Goal: Information Seeking & Learning: Learn about a topic

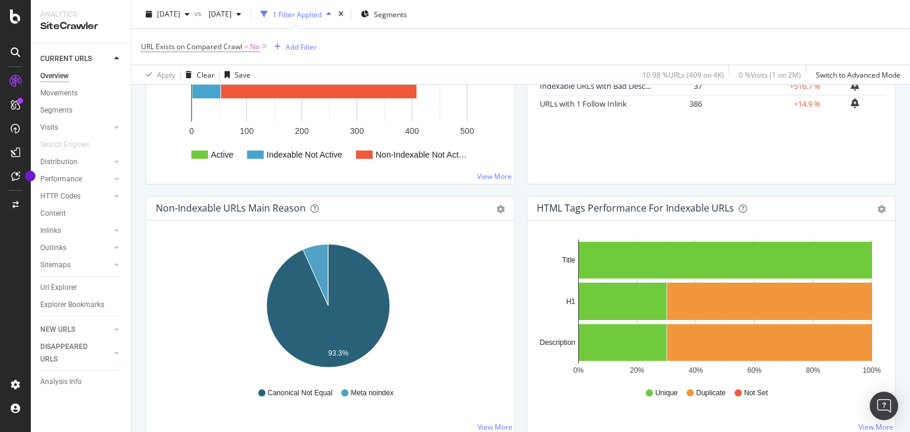
scroll to position [427, 0]
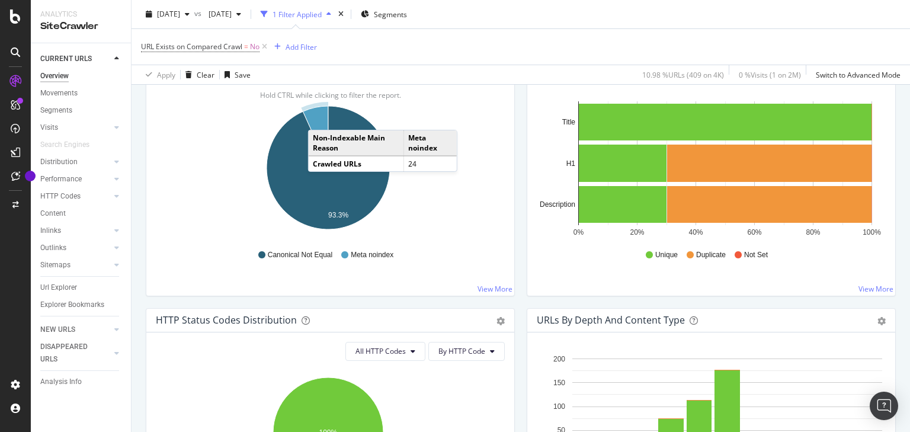
click at [320, 117] on icon "A chart." at bounding box center [315, 137] width 25 height 62
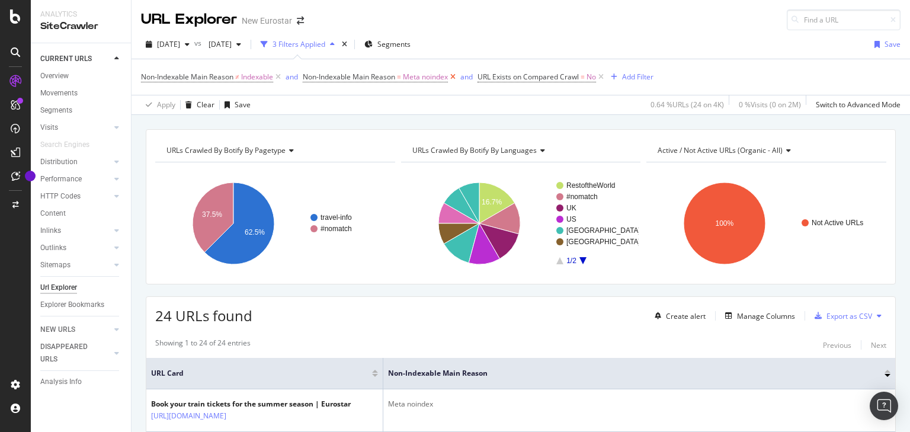
click at [455, 78] on icon at bounding box center [453, 77] width 10 height 12
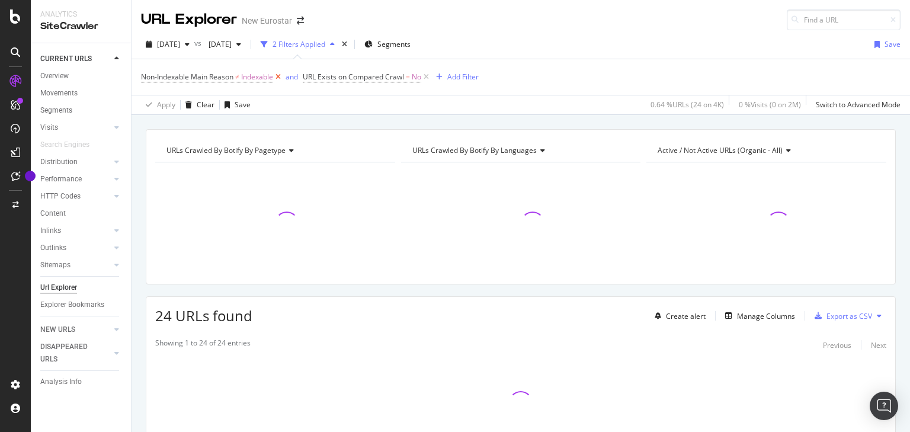
click at [282, 76] on icon at bounding box center [278, 77] width 10 height 12
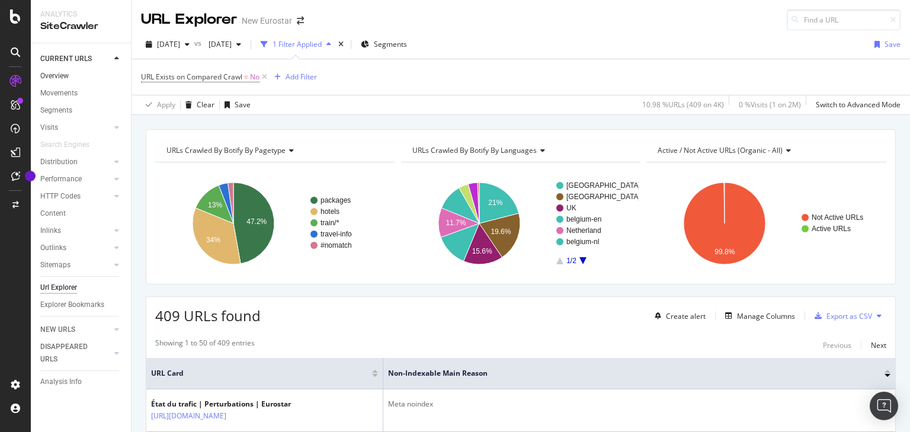
click at [78, 78] on link "Overview" at bounding box center [81, 76] width 82 height 12
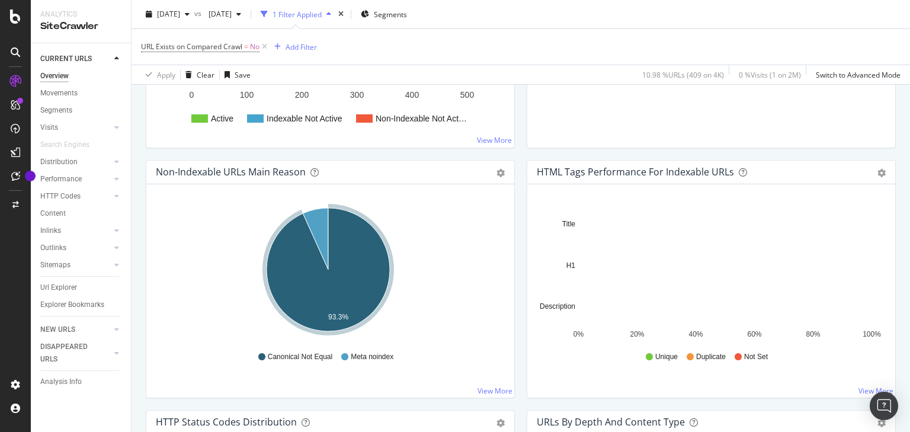
scroll to position [332, 0]
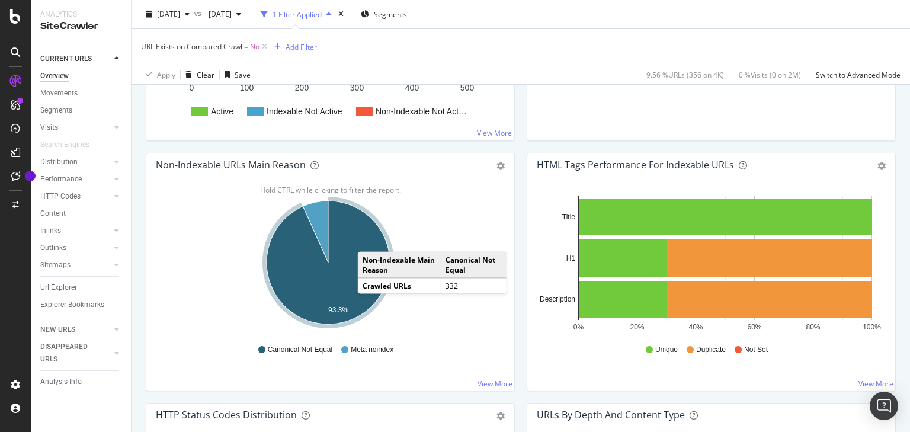
click at [370, 239] on icon "A chart." at bounding box center [328, 262] width 123 height 123
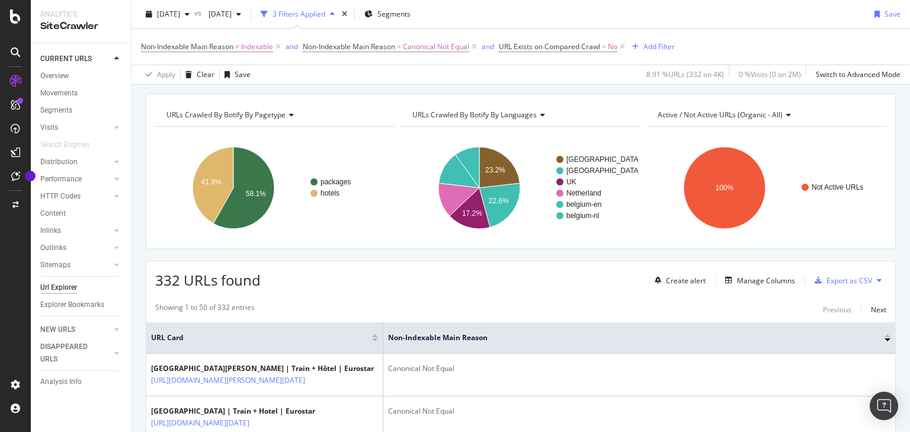
scroll to position [36, 0]
click at [85, 76] on link "Overview" at bounding box center [81, 76] width 82 height 12
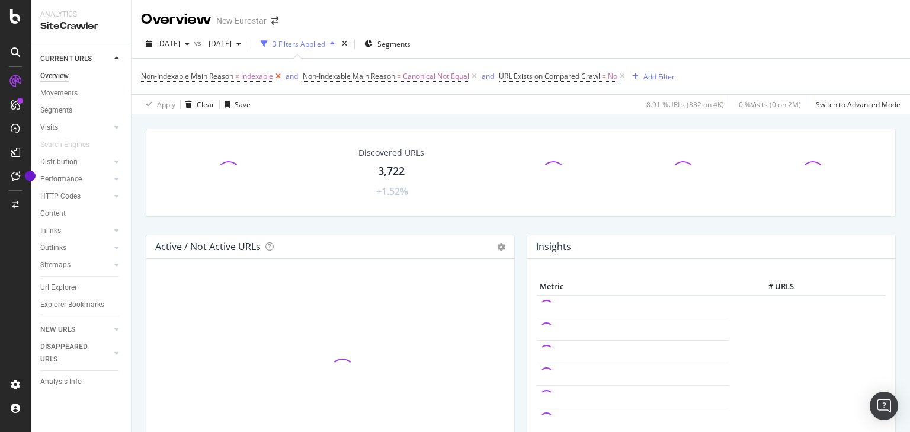
click at [282, 73] on icon at bounding box center [278, 77] width 10 height 12
click at [312, 76] on icon at bounding box center [313, 77] width 10 height 12
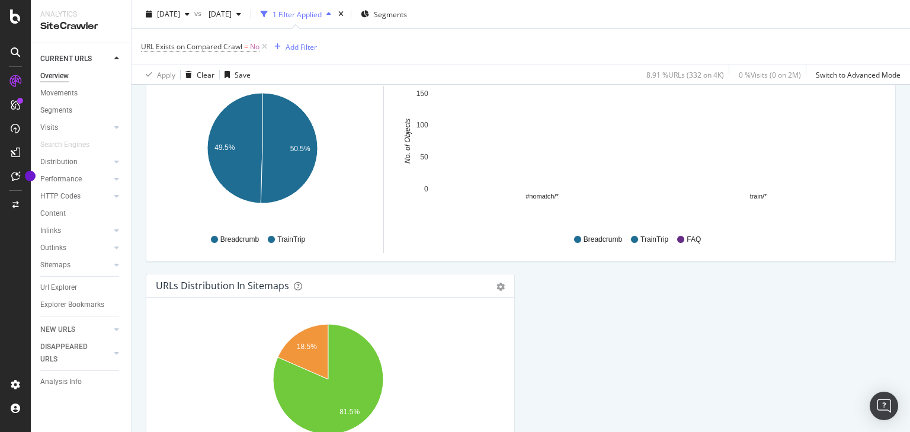
scroll to position [1058, 0]
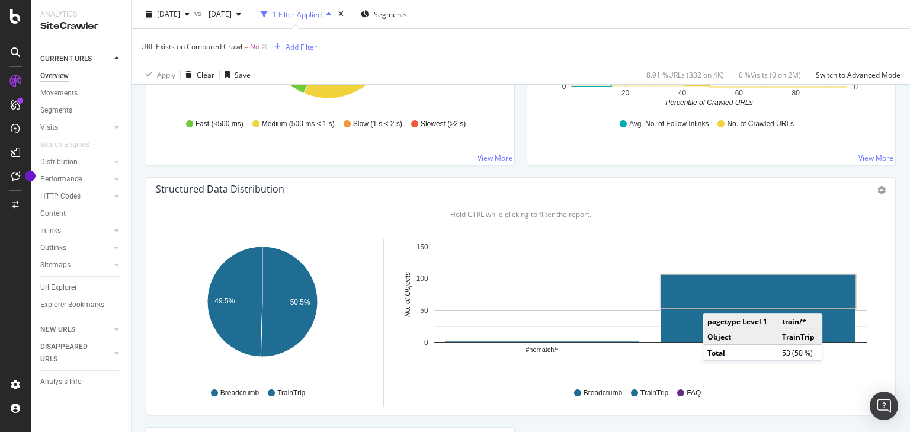
click at [715, 299] on rect "A chart." at bounding box center [758, 291] width 194 height 33
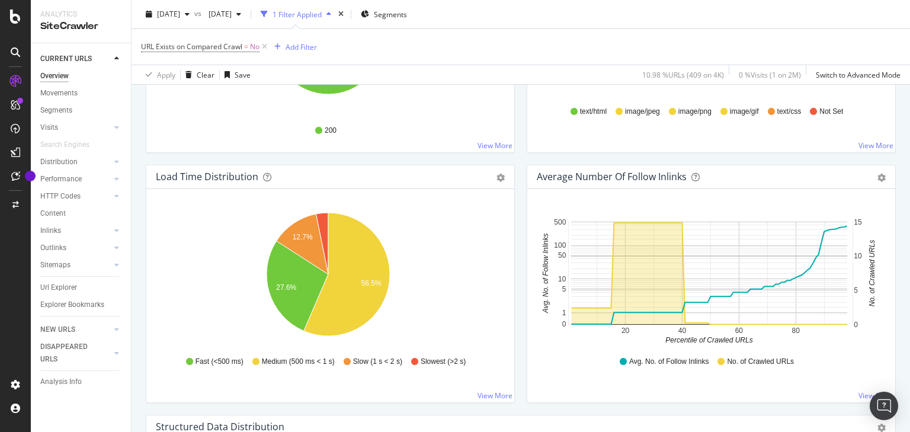
scroll to position [759, 0]
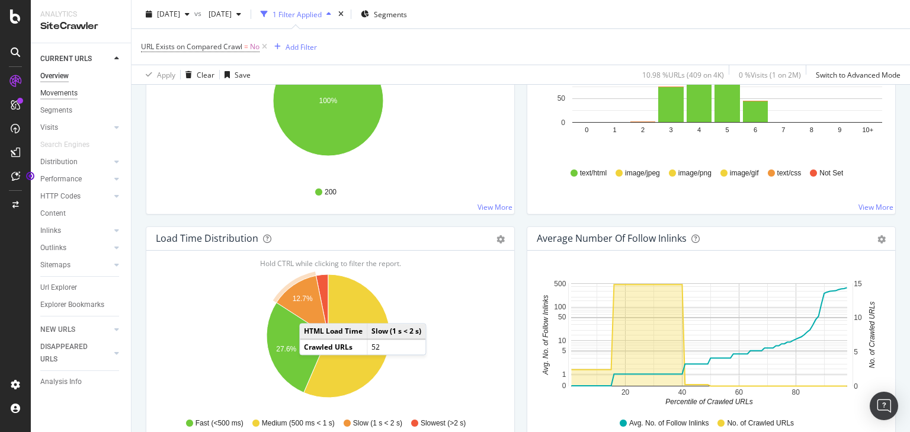
drag, startPoint x: 59, startPoint y: 130, endPoint x: 66, endPoint y: 91, distance: 39.9
click at [59, 130] on link "Visits" at bounding box center [75, 128] width 71 height 12
click at [66, 91] on div "Movements" at bounding box center [58, 93] width 37 height 12
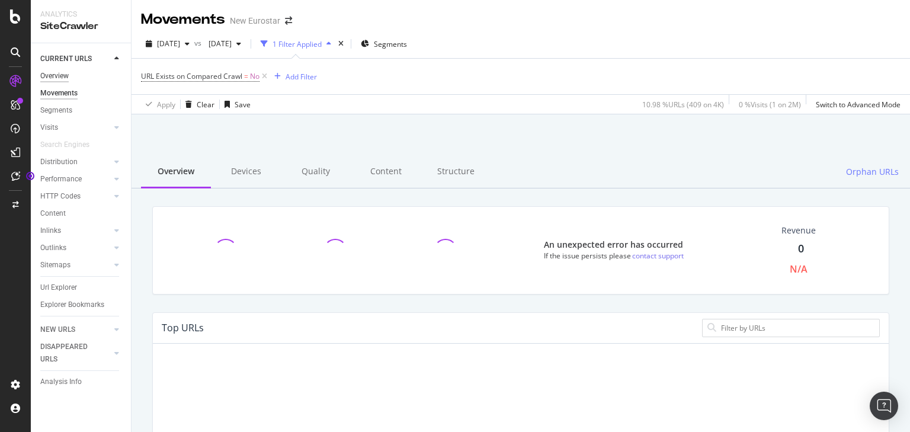
click at [62, 78] on div "Overview" at bounding box center [54, 76] width 28 height 12
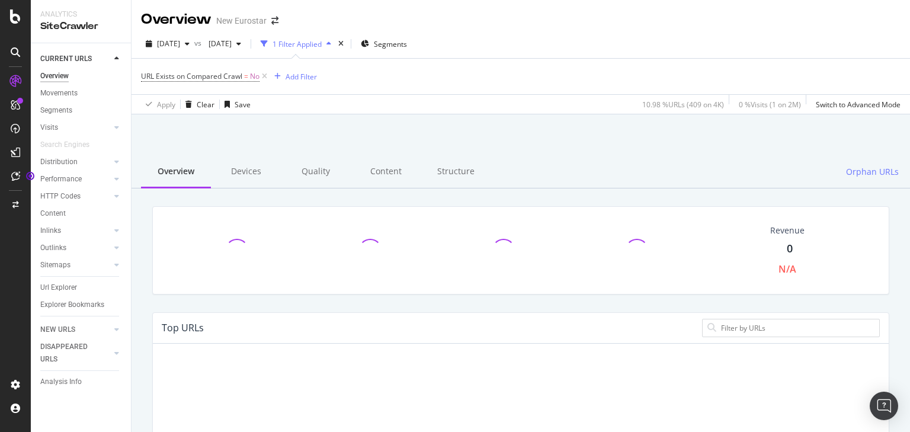
click at [64, 76] on div "Overview" at bounding box center [54, 76] width 28 height 12
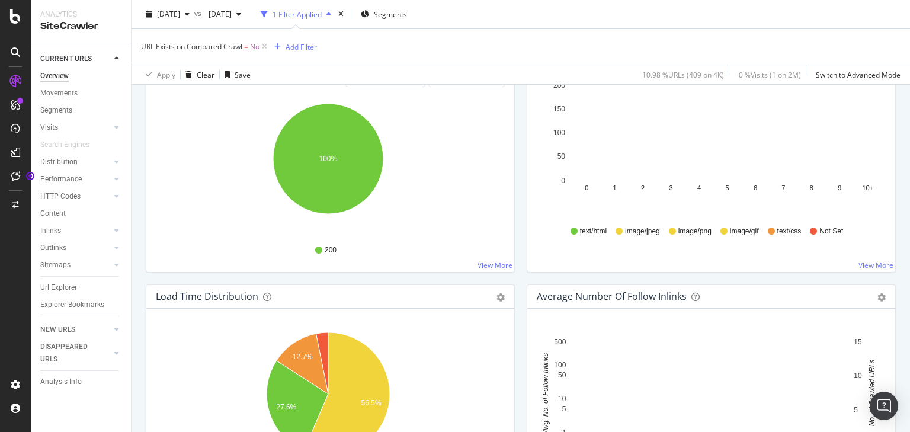
scroll to position [522, 0]
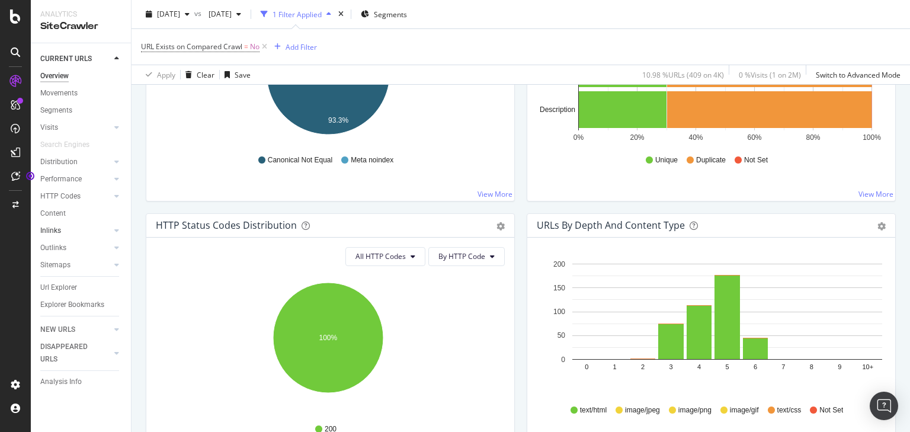
click at [74, 231] on link "Inlinks" at bounding box center [75, 231] width 71 height 12
click at [59, 230] on div "Inlinks" at bounding box center [50, 231] width 21 height 12
click at [101, 230] on div at bounding box center [105, 231] width 12 height 12
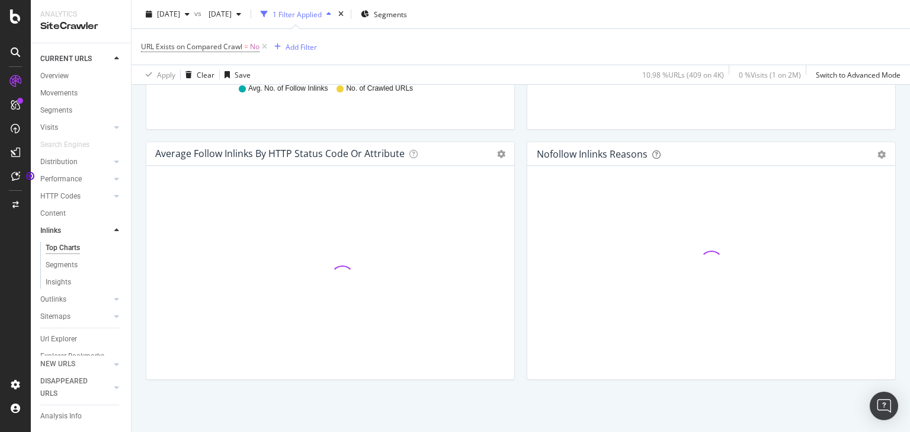
scroll to position [574, 0]
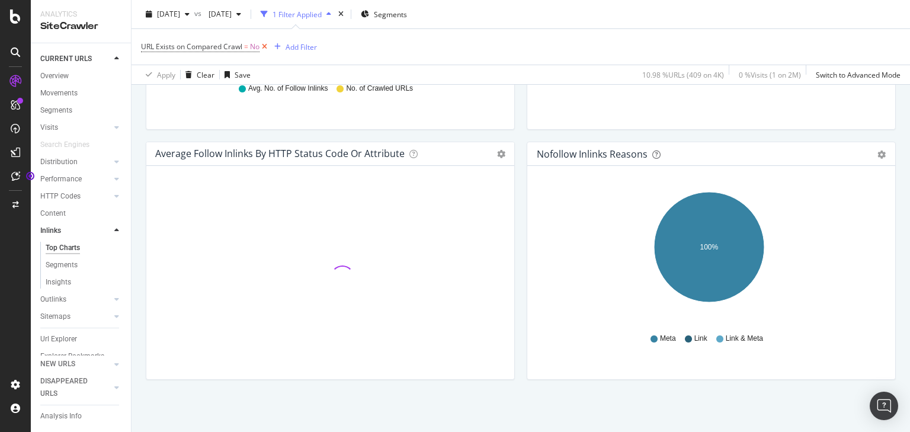
click at [266, 47] on icon at bounding box center [265, 47] width 10 height 12
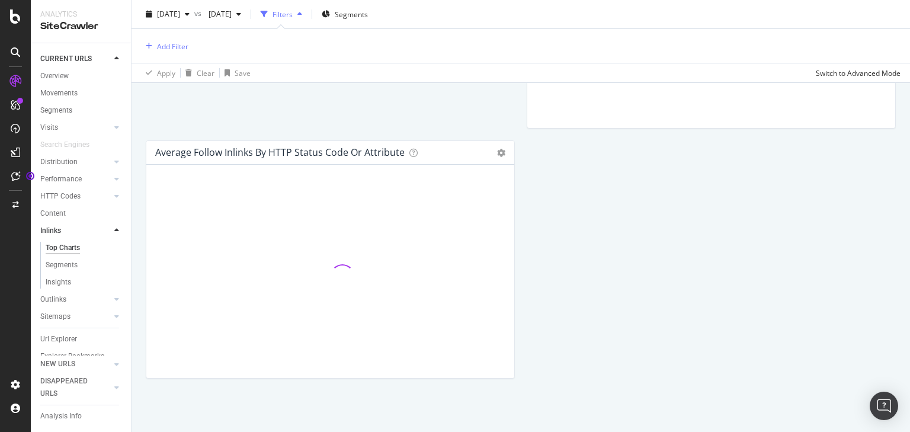
scroll to position [573, 0]
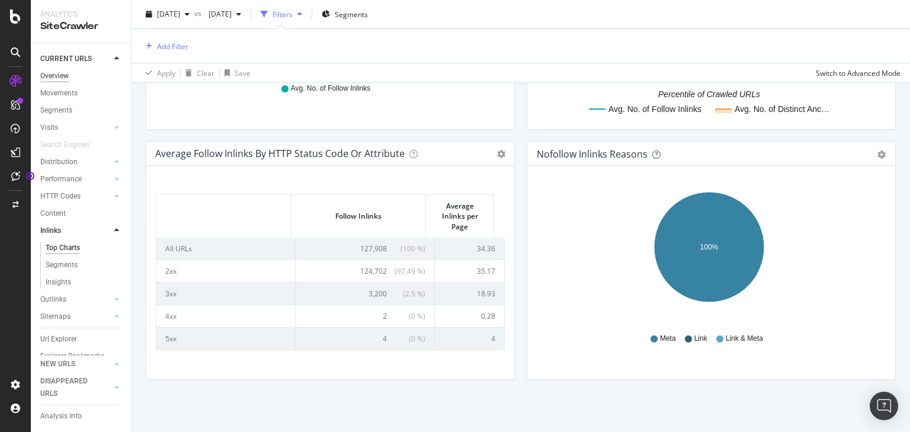
click at [62, 74] on div "Overview" at bounding box center [54, 76] width 28 height 12
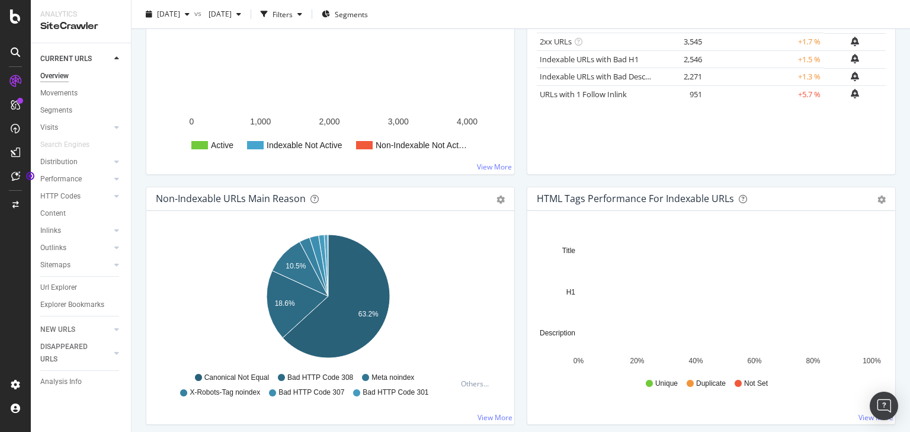
scroll to position [332, 0]
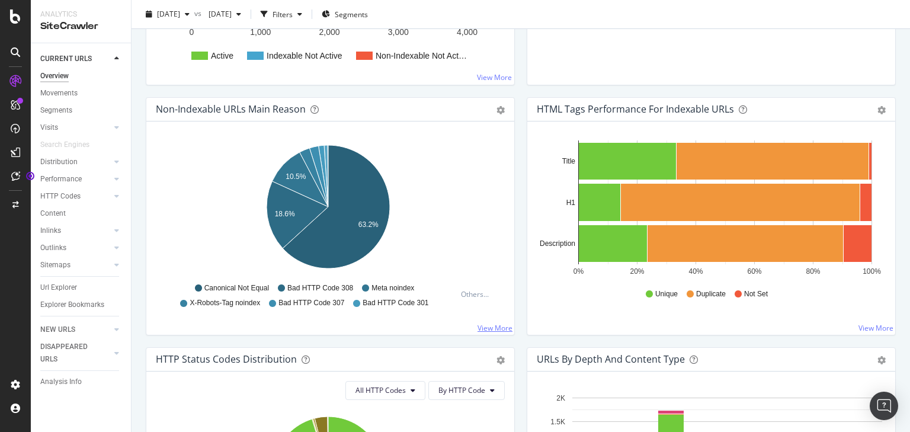
click at [488, 323] on link "View More" at bounding box center [495, 328] width 35 height 10
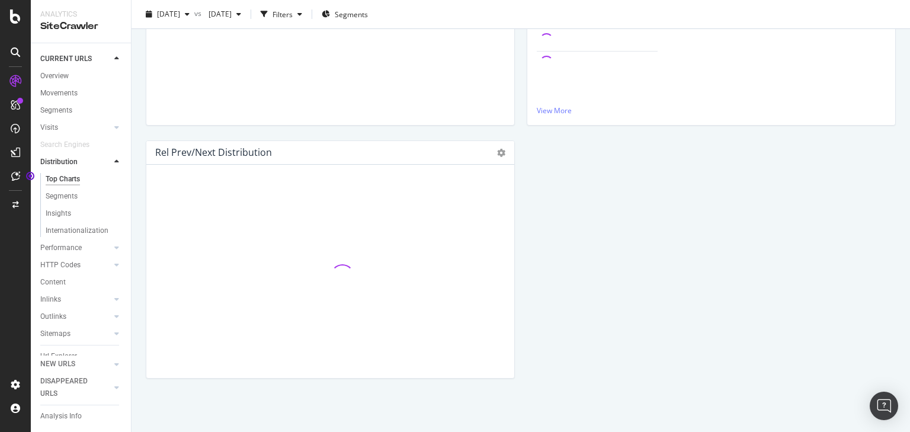
scroll to position [332, 0]
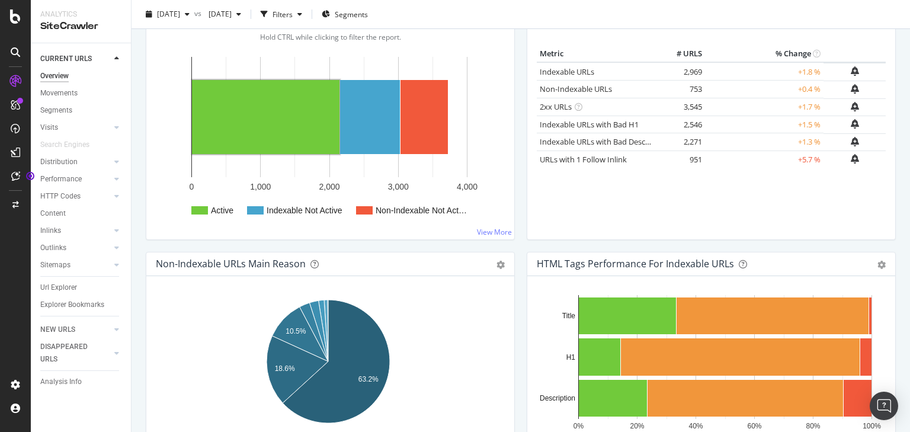
scroll to position [237, 0]
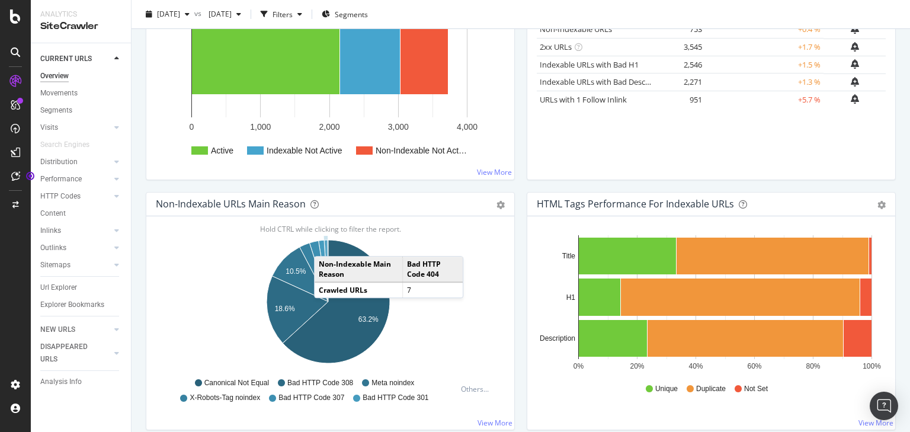
click at [326, 244] on icon "A chart." at bounding box center [326, 271] width 4 height 62
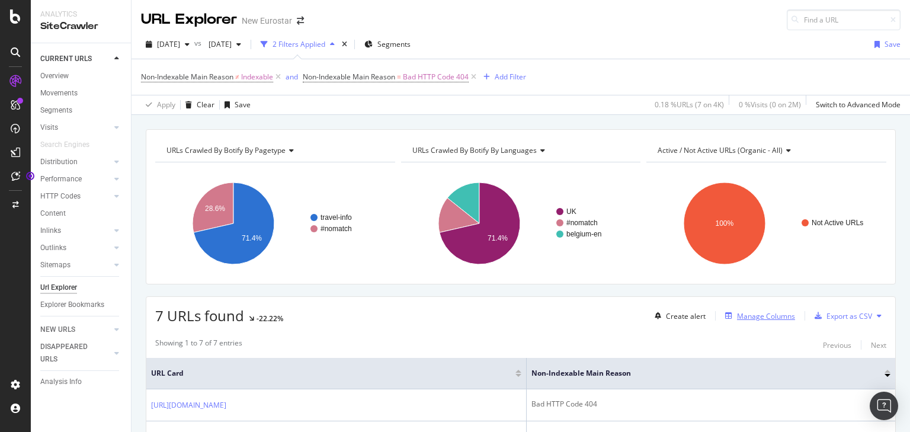
click at [763, 316] on div "Manage Columns" at bounding box center [766, 316] width 58 height 10
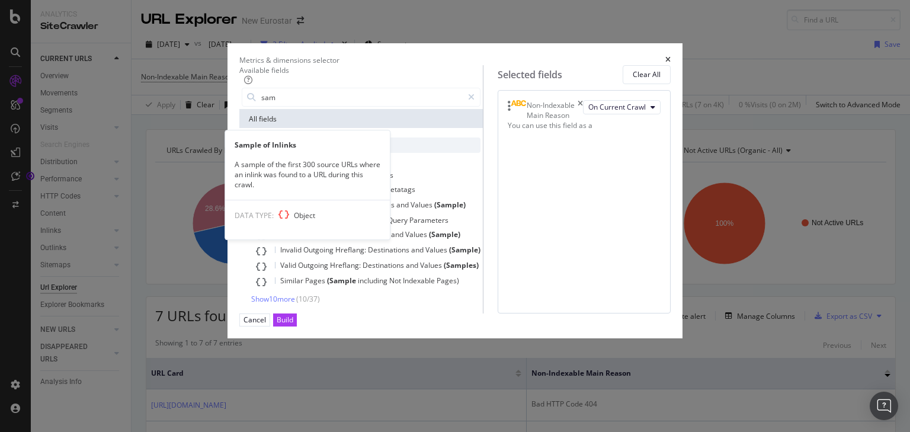
type input "sam"
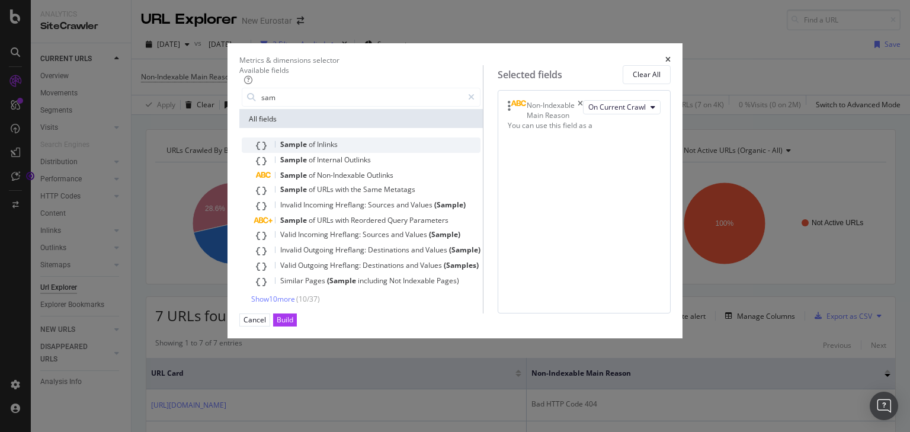
click at [271, 153] on div "Sample of Inlinks" at bounding box center [368, 145] width 225 height 15
click at [297, 326] on button "Build" at bounding box center [285, 320] width 24 height 12
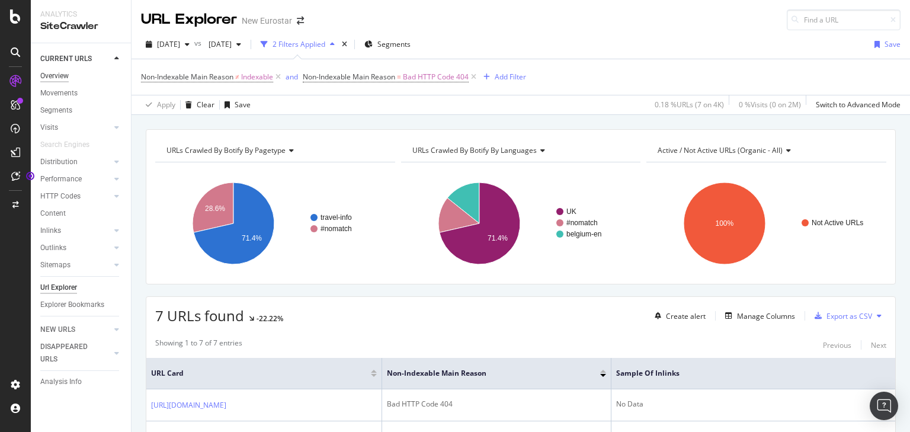
click at [62, 74] on div "Overview" at bounding box center [54, 76] width 28 height 12
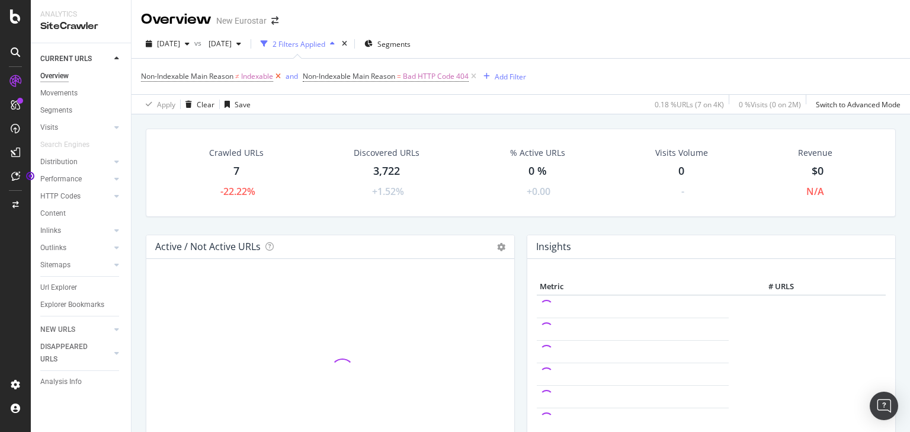
click at [280, 78] on icon at bounding box center [278, 77] width 10 height 12
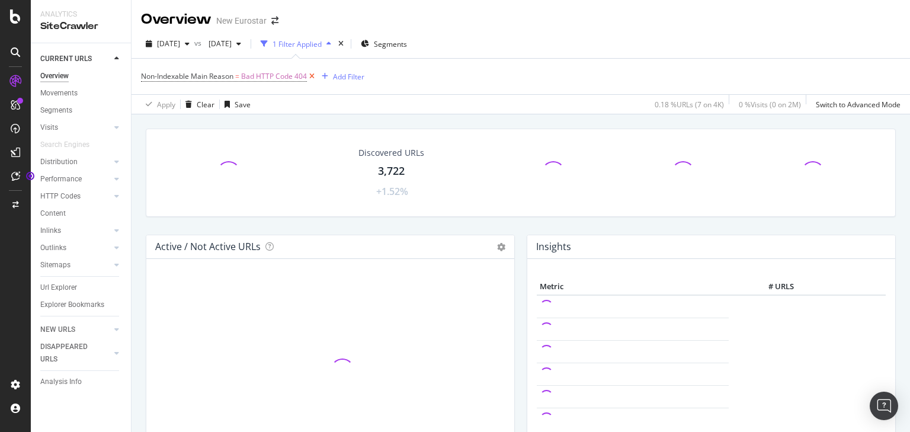
click at [311, 76] on icon at bounding box center [312, 77] width 10 height 12
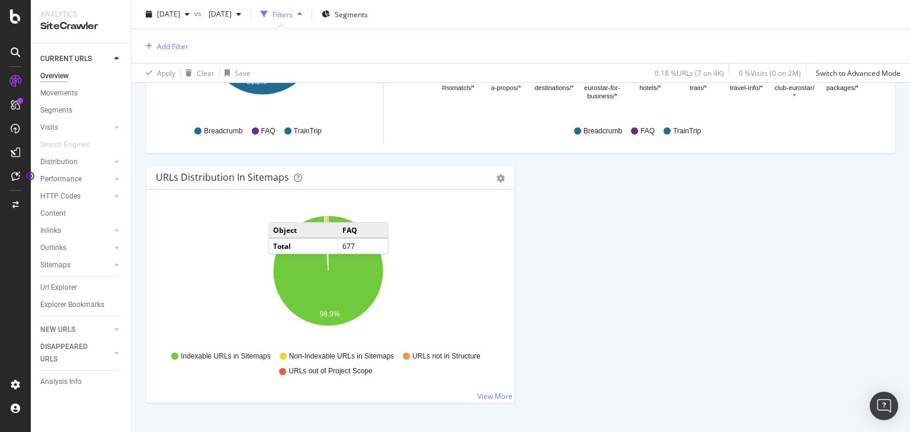
scroll to position [1341, 0]
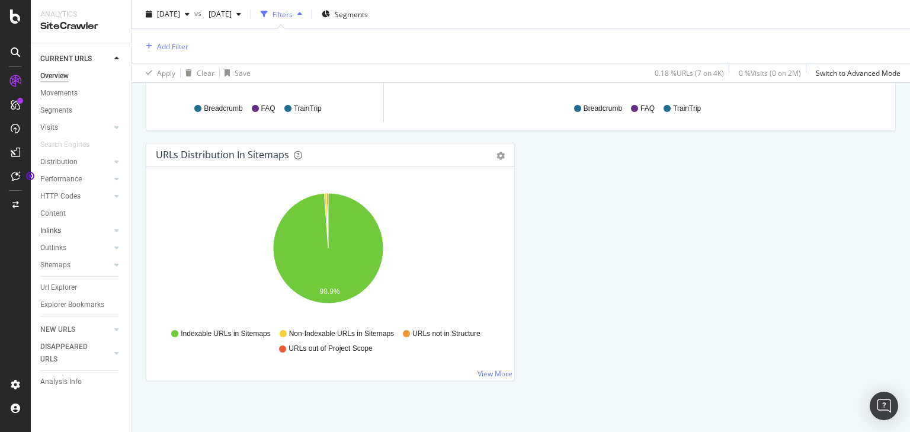
click at [78, 231] on link "Inlinks" at bounding box center [75, 231] width 71 height 12
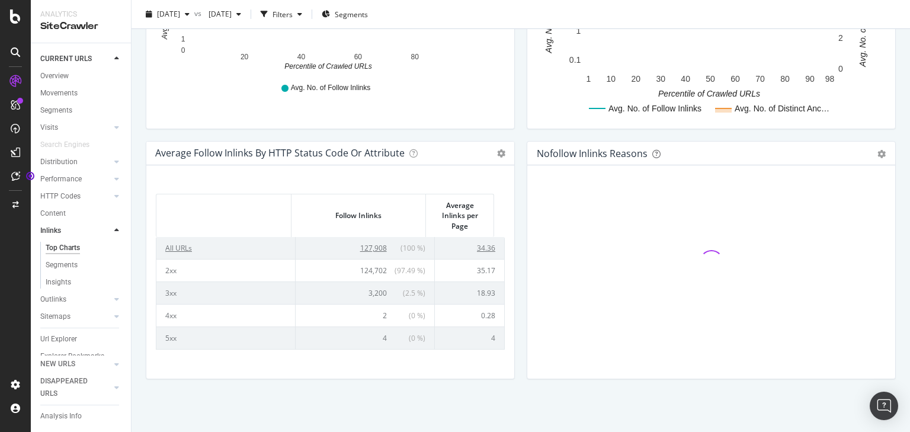
scroll to position [519, 0]
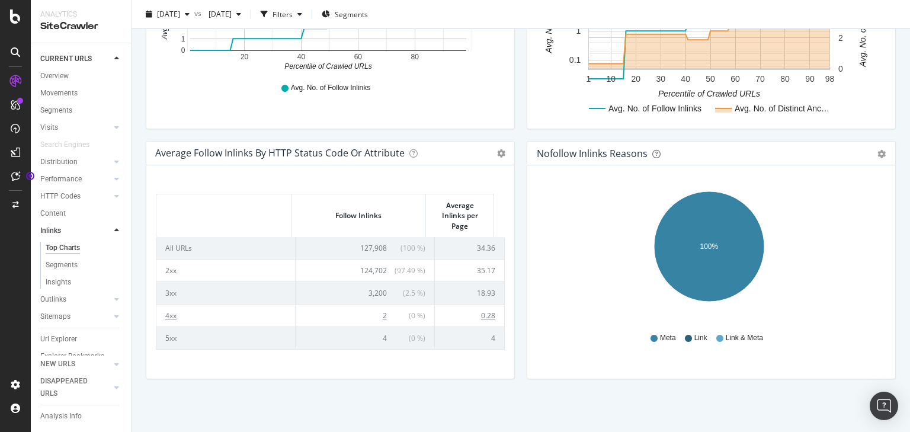
click at [367, 318] on td "2 ( 0 % )" at bounding box center [365, 315] width 139 height 23
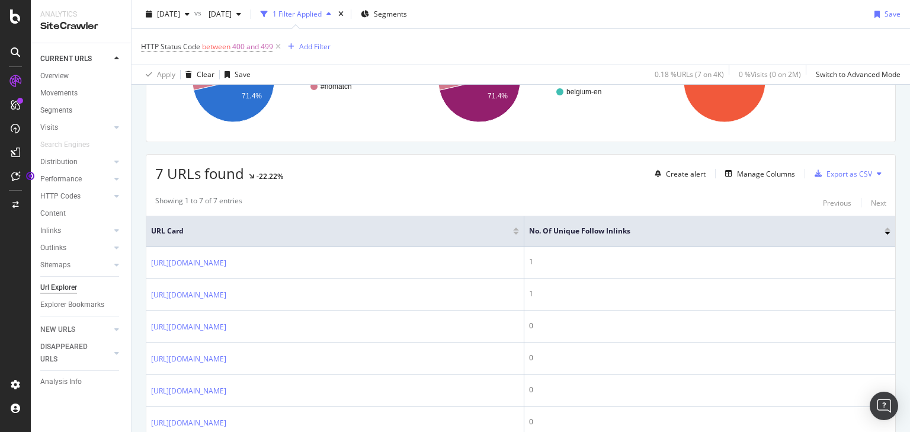
scroll to position [106, 0]
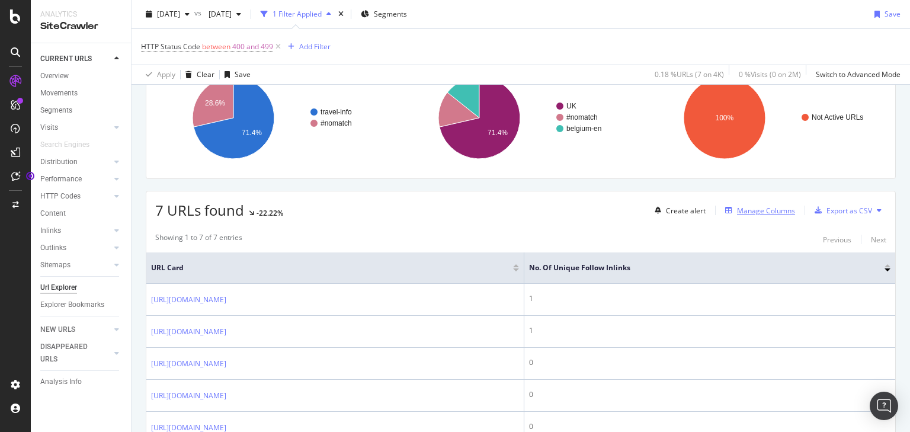
click at [763, 207] on div "Manage Columns" at bounding box center [766, 211] width 58 height 10
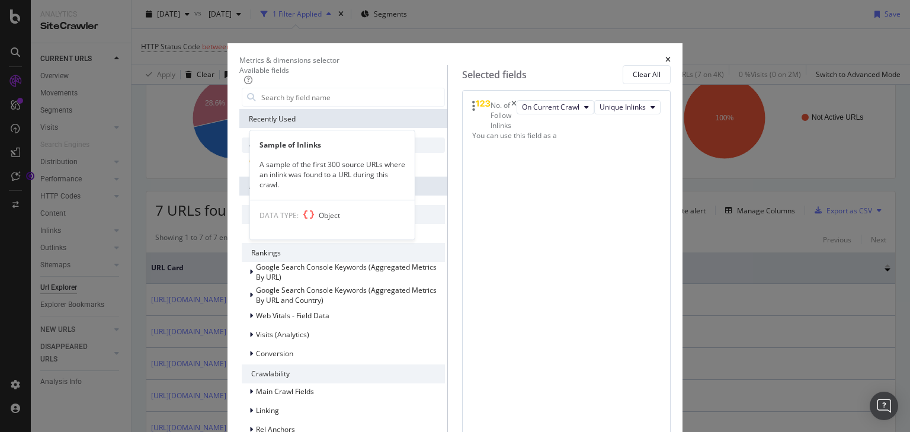
click at [266, 150] on div "Sample of Inlinks" at bounding box center [343, 145] width 203 height 15
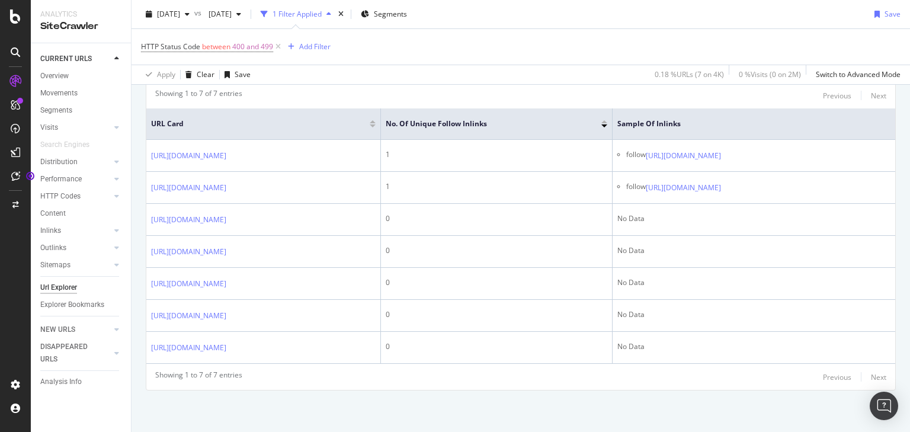
scroll to position [268, 0]
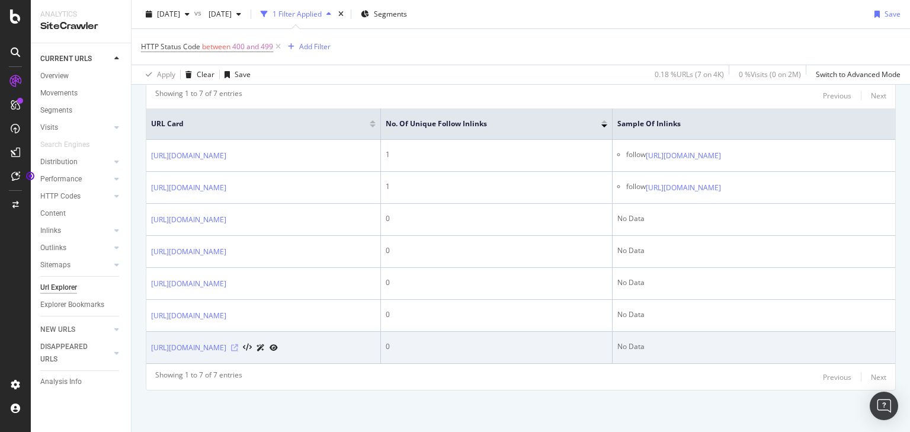
click at [238, 351] on icon at bounding box center [234, 347] width 7 height 7
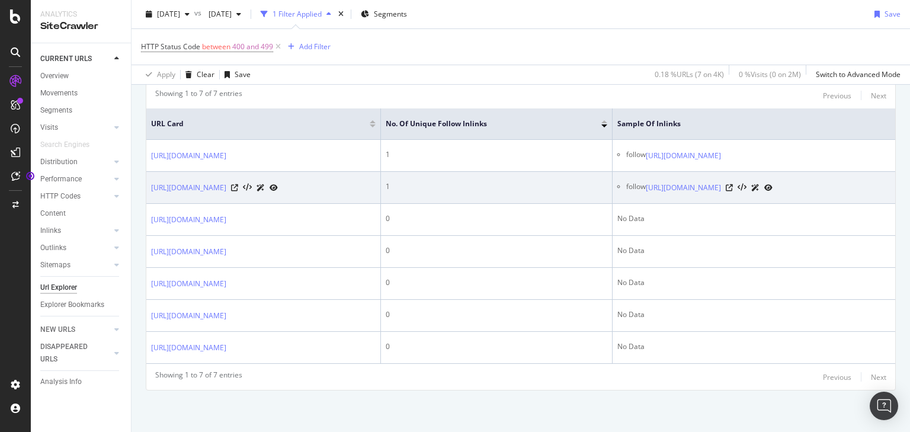
scroll to position [315, 0]
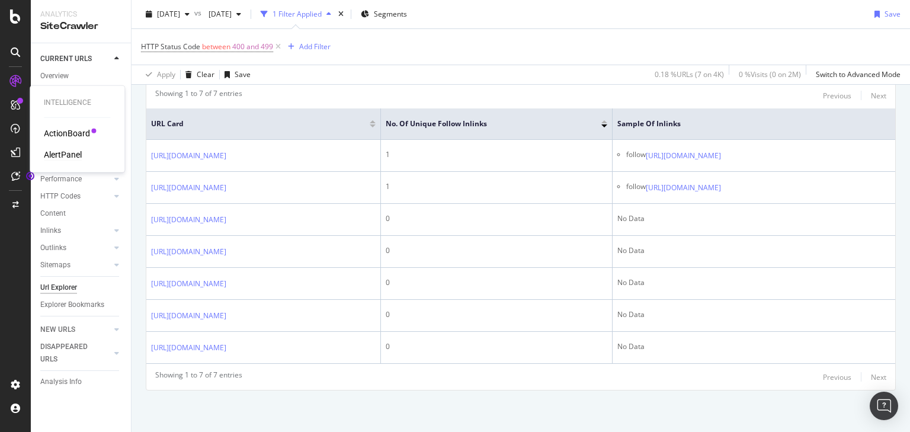
click at [73, 156] on div "AlertPanel" at bounding box center [63, 155] width 38 height 12
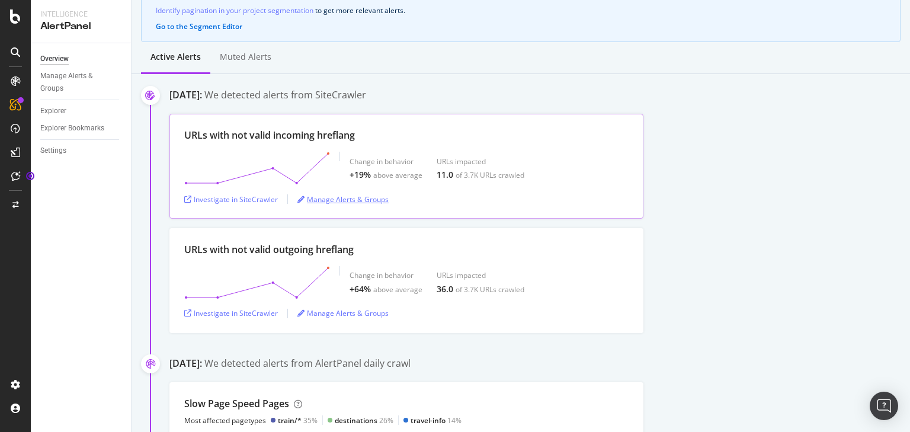
scroll to position [142, 0]
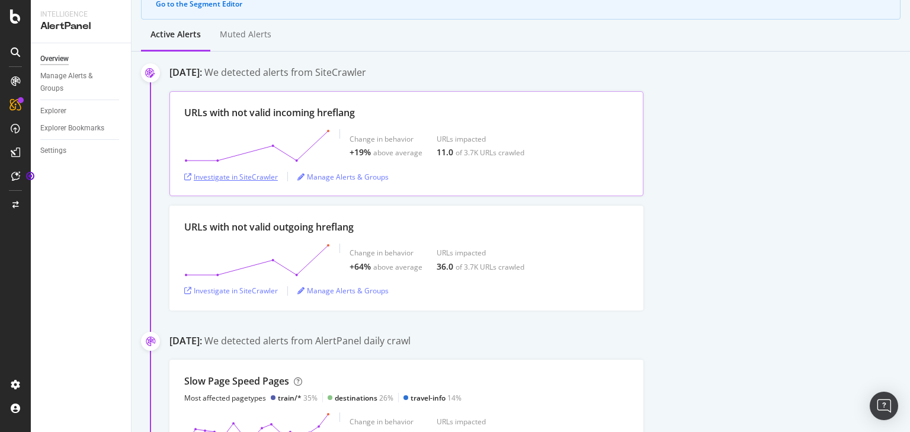
click at [244, 175] on div "Investigate in SiteCrawler" at bounding box center [231, 177] width 94 height 10
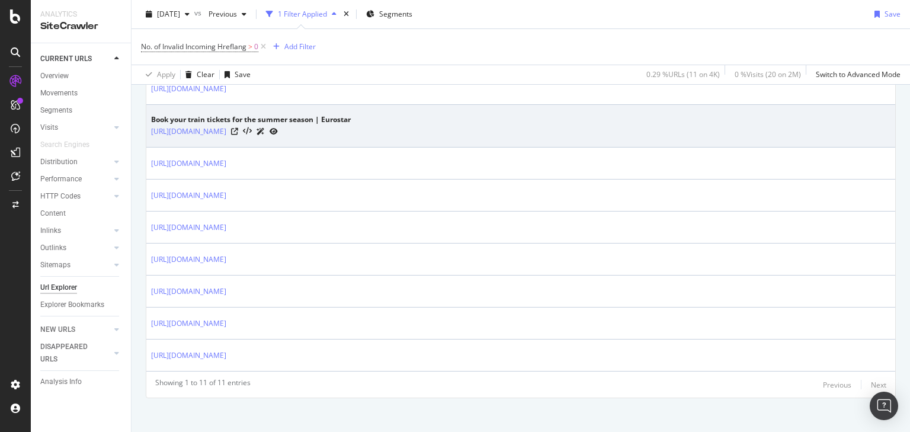
scroll to position [395, 0]
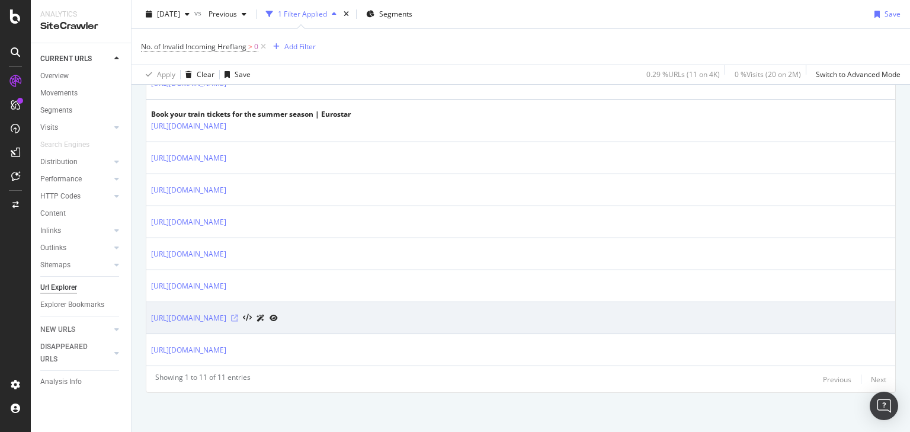
click at [238, 315] on icon at bounding box center [234, 318] width 7 height 7
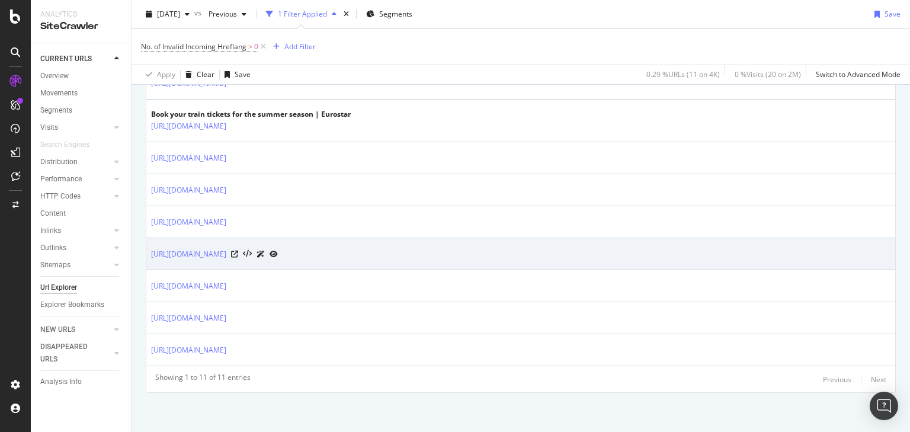
scroll to position [253, 0]
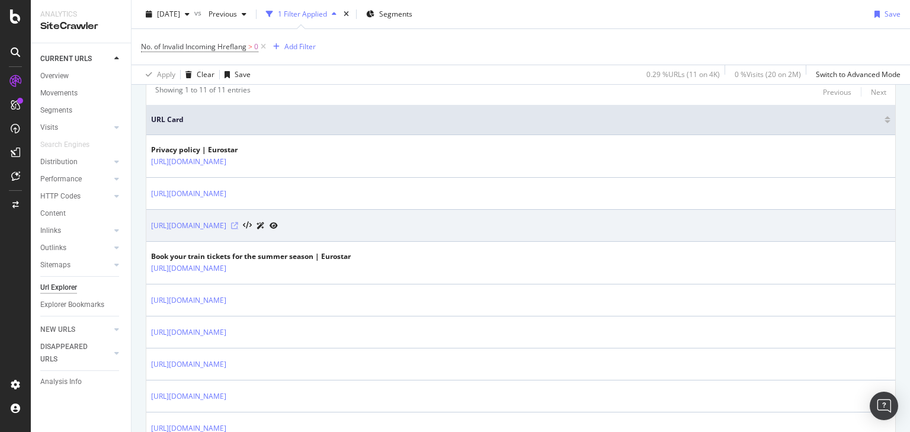
click at [238, 223] on icon at bounding box center [234, 225] width 7 height 7
